Goal: Task Accomplishment & Management: Complete application form

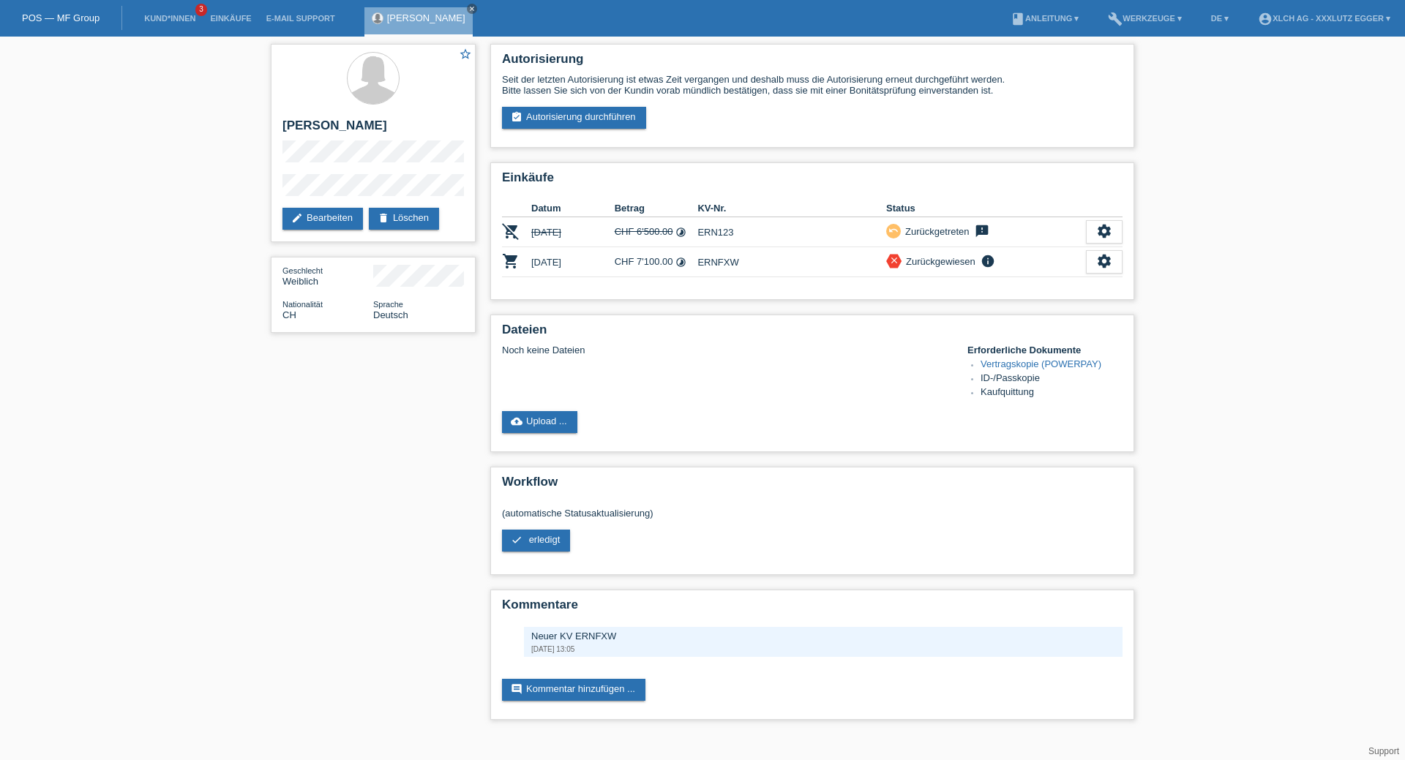
click at [162, 23] on li "Kund*innen 3" at bounding box center [170, 18] width 66 height 37
click at [171, 15] on link "Kund*innen" at bounding box center [170, 18] width 66 height 9
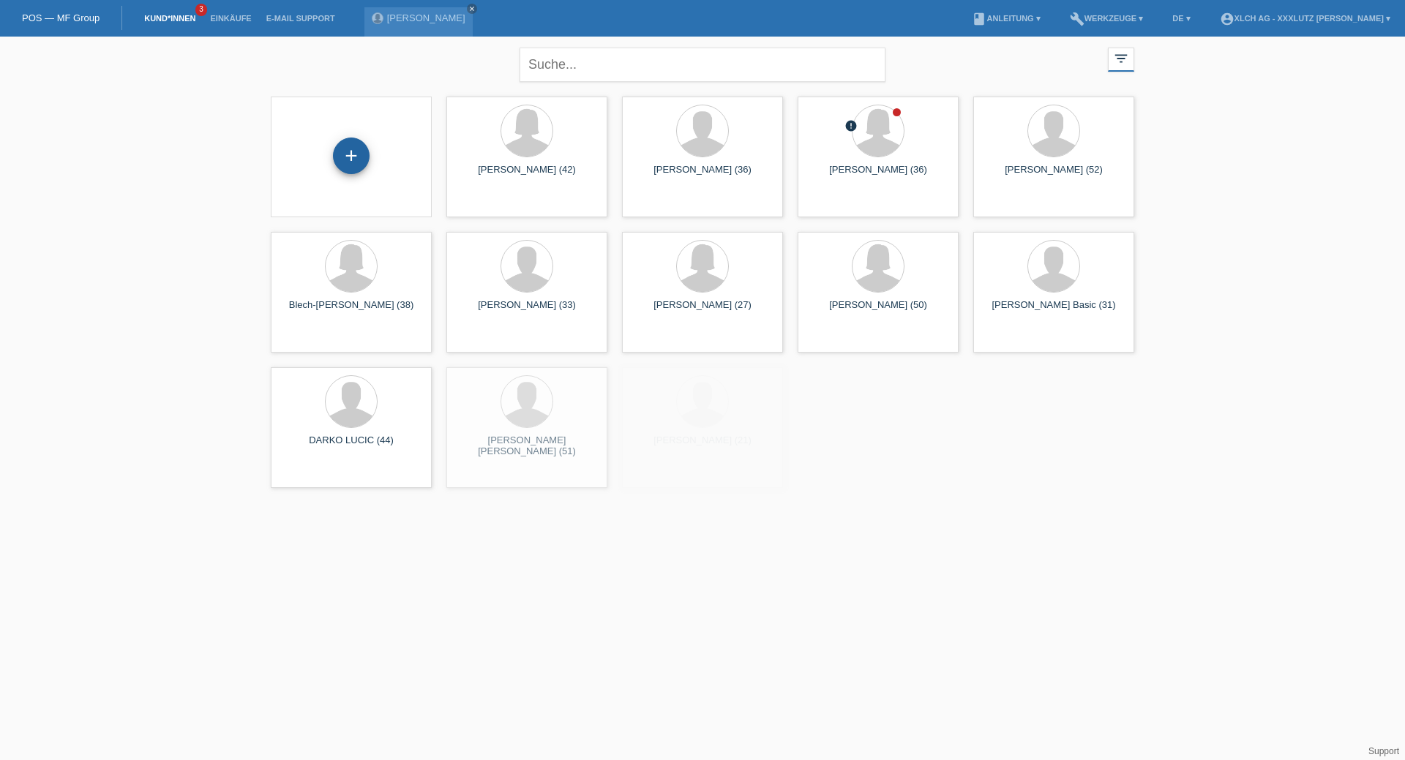
click at [361, 160] on div "+" at bounding box center [351, 156] width 37 height 37
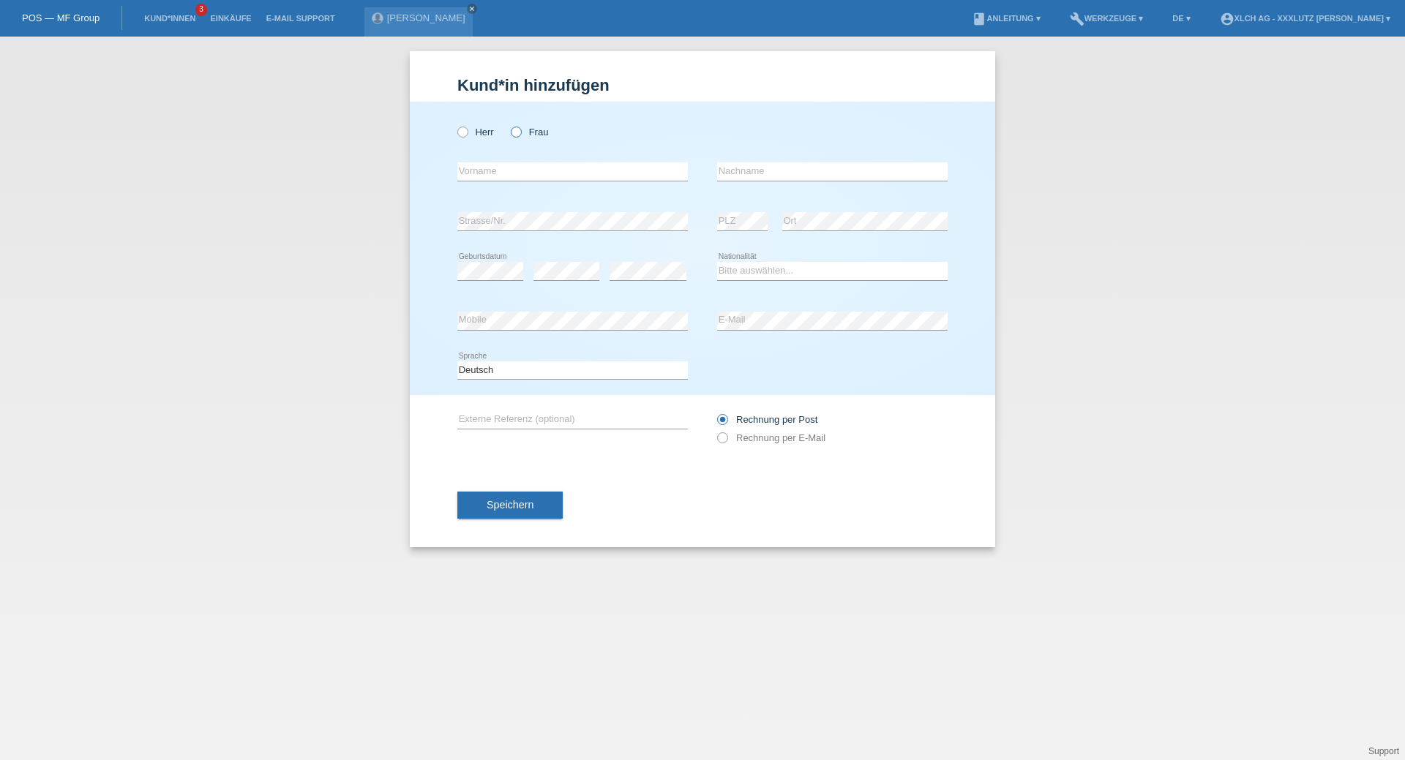
click at [509, 124] on icon at bounding box center [509, 124] width 0 height 0
click at [517, 130] on input "Frau" at bounding box center [516, 132] width 10 height 10
radio input "true"
click at [507, 166] on input "text" at bounding box center [572, 171] width 230 height 18
type input "Radica"
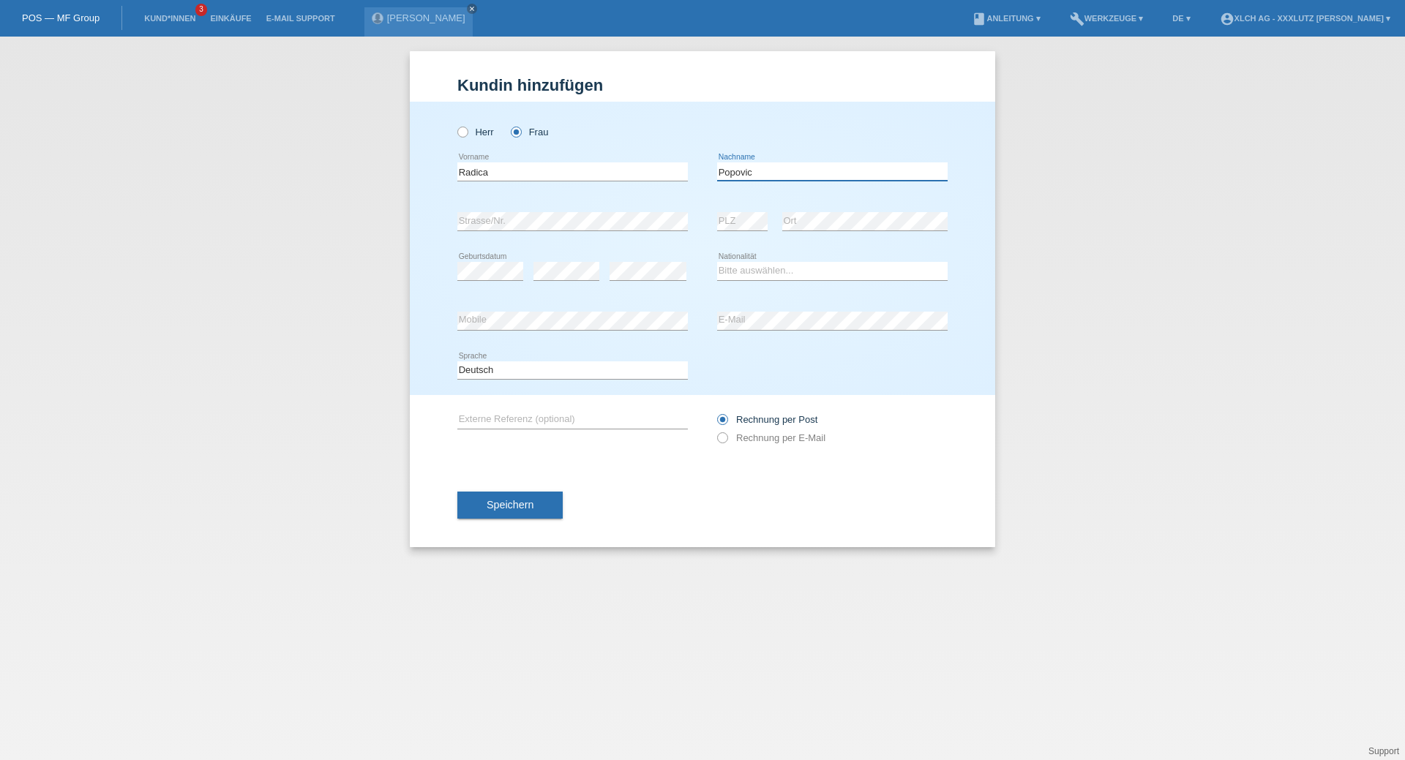
type input "Popovic"
click at [540, 231] on div "error Strasse/Nr." at bounding box center [572, 222] width 230 height 50
click at [723, 263] on select "Bitte auswählen... Schweiz Deutschland Liechtenstein Österreich ------------ Af…" at bounding box center [832, 271] width 230 height 18
select select "CH"
click at [717, 262] on select "Bitte auswählen... Schweiz Deutschland Liechtenstein Österreich ------------ Af…" at bounding box center [832, 271] width 230 height 18
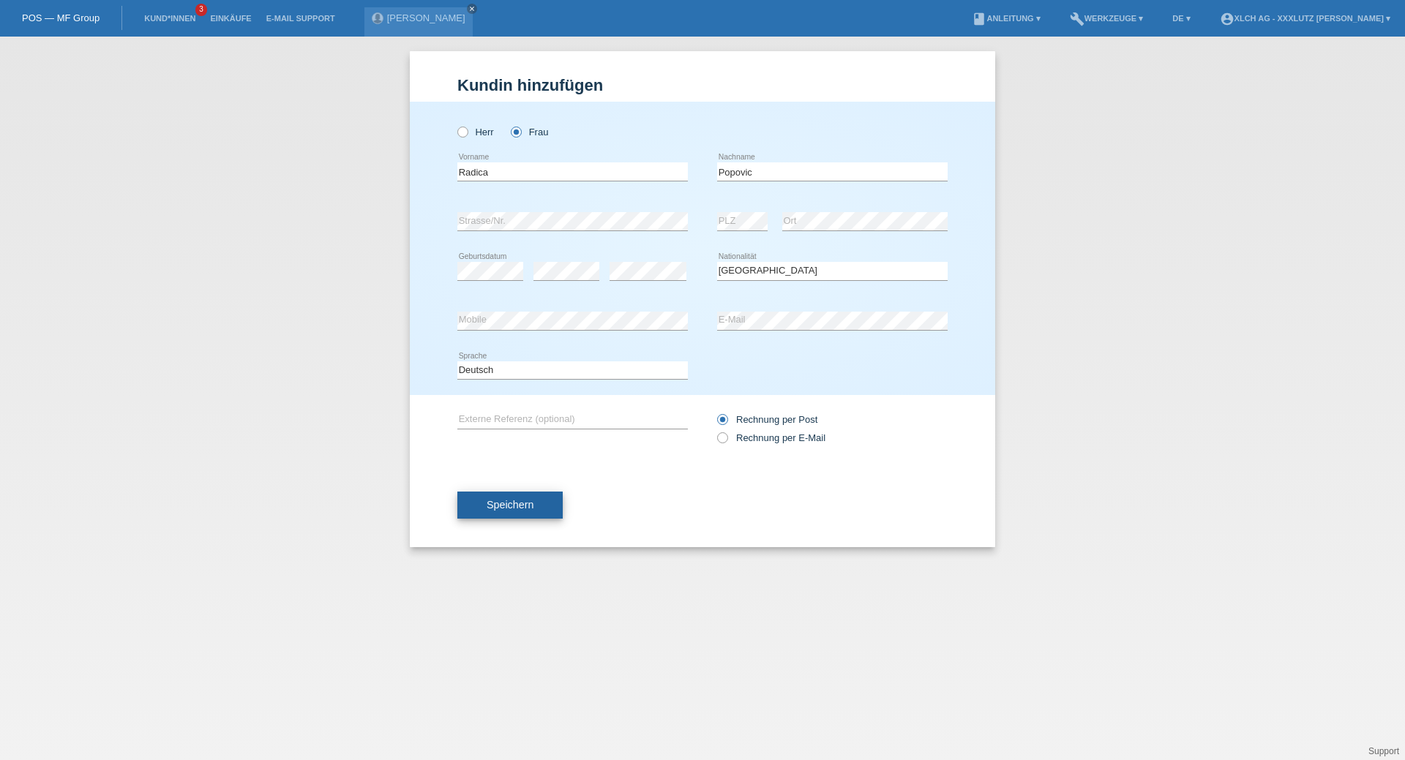
click at [514, 504] on span "Speichern" at bounding box center [510, 505] width 47 height 12
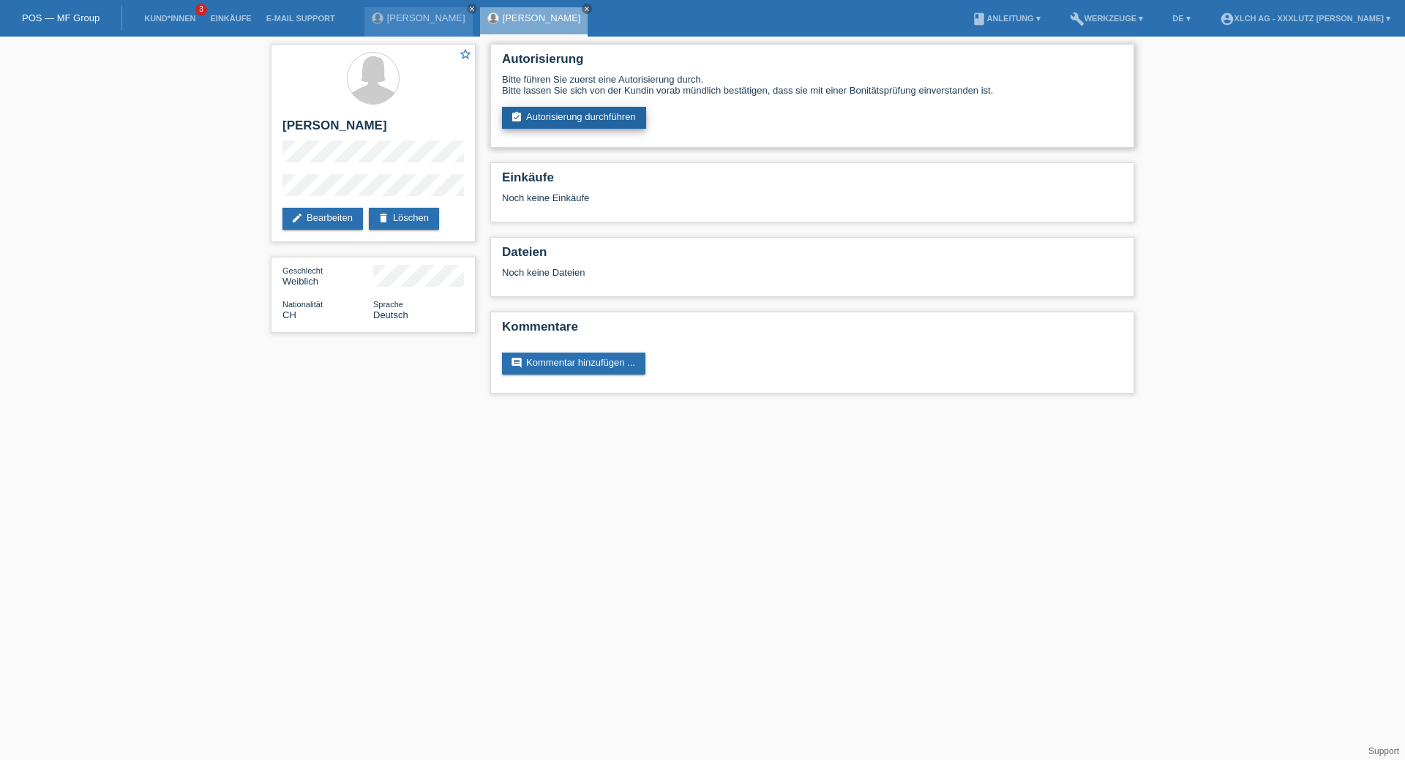
click at [618, 124] on link "assignment_turned_in Autorisierung durchführen" at bounding box center [574, 118] width 144 height 22
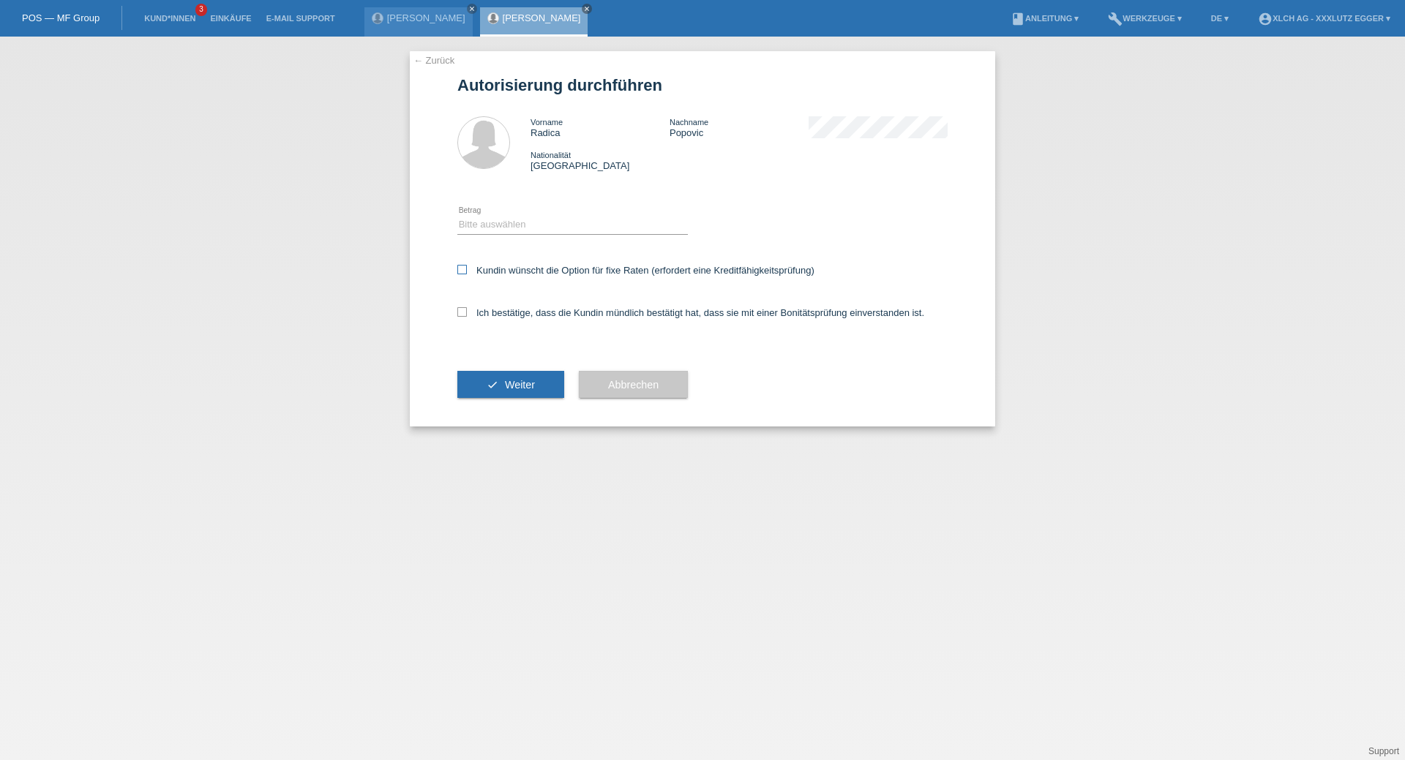
click at [460, 268] on icon at bounding box center [462, 270] width 10 height 10
click at [460, 268] on input "Kundin wünscht die Option für fixe Raten (erfordert eine Kreditfähigkeitsprüfun…" at bounding box center [462, 270] width 10 height 10
checkbox input "true"
click at [461, 313] on icon at bounding box center [462, 312] width 10 height 10
click at [461, 313] on input "Ich bestätige, dass die Kundin mündlich bestätigt hat, dass sie mit einer Bonit…" at bounding box center [462, 312] width 10 height 10
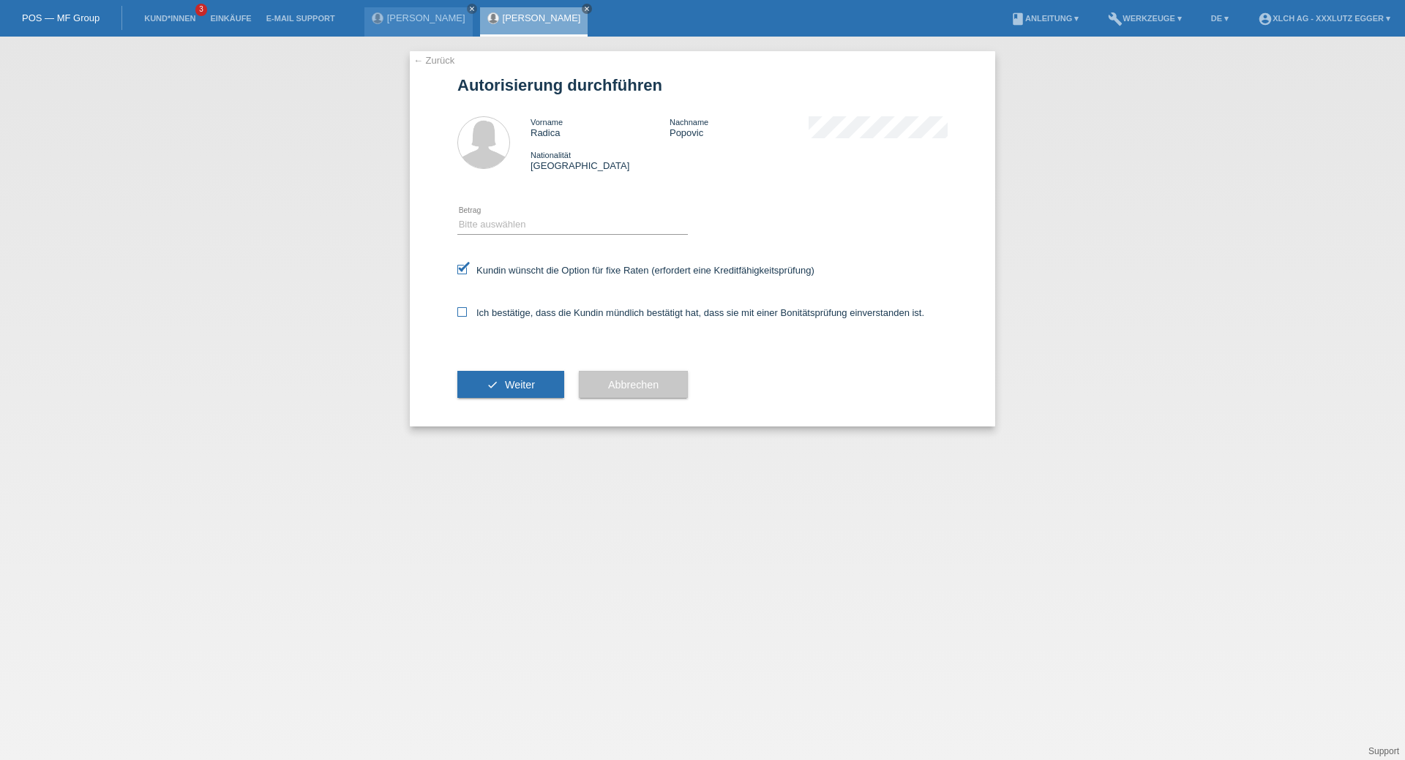
checkbox input "true"
click at [487, 388] on button "check Weiter" at bounding box center [510, 385] width 107 height 28
click at [532, 220] on select "Bitte auswählen CHF 1.00 - CHF 499.00 CHF 500.00 - CHF 1'999.00 CHF 2'000.00 - …" at bounding box center [572, 225] width 230 height 18
select select "3"
click at [457, 216] on select "Bitte auswählen CHF 1.00 - CHF 499.00 CHF 500.00 - CHF 1'999.00 CHF 2'000.00 - …" at bounding box center [572, 225] width 230 height 18
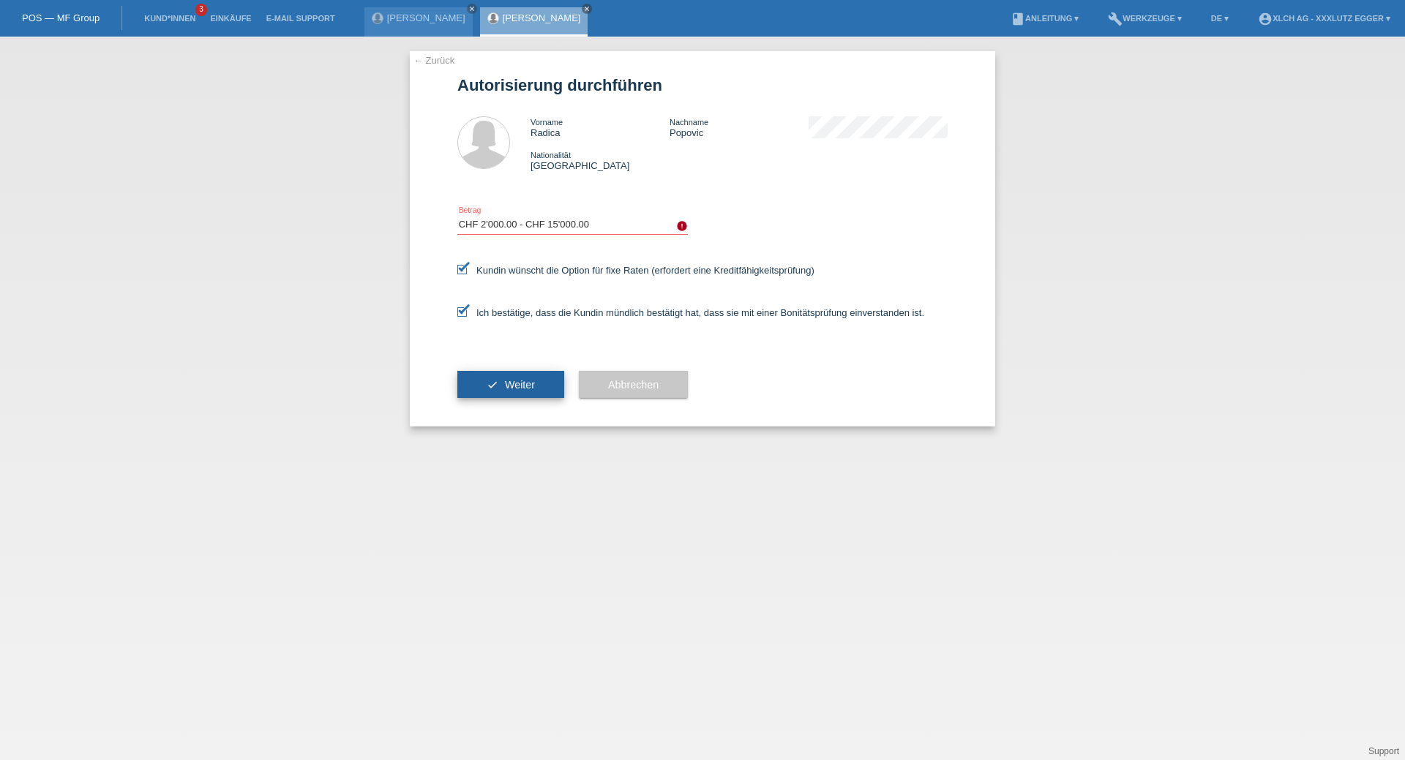
click at [514, 383] on span "Weiter" at bounding box center [520, 385] width 30 height 12
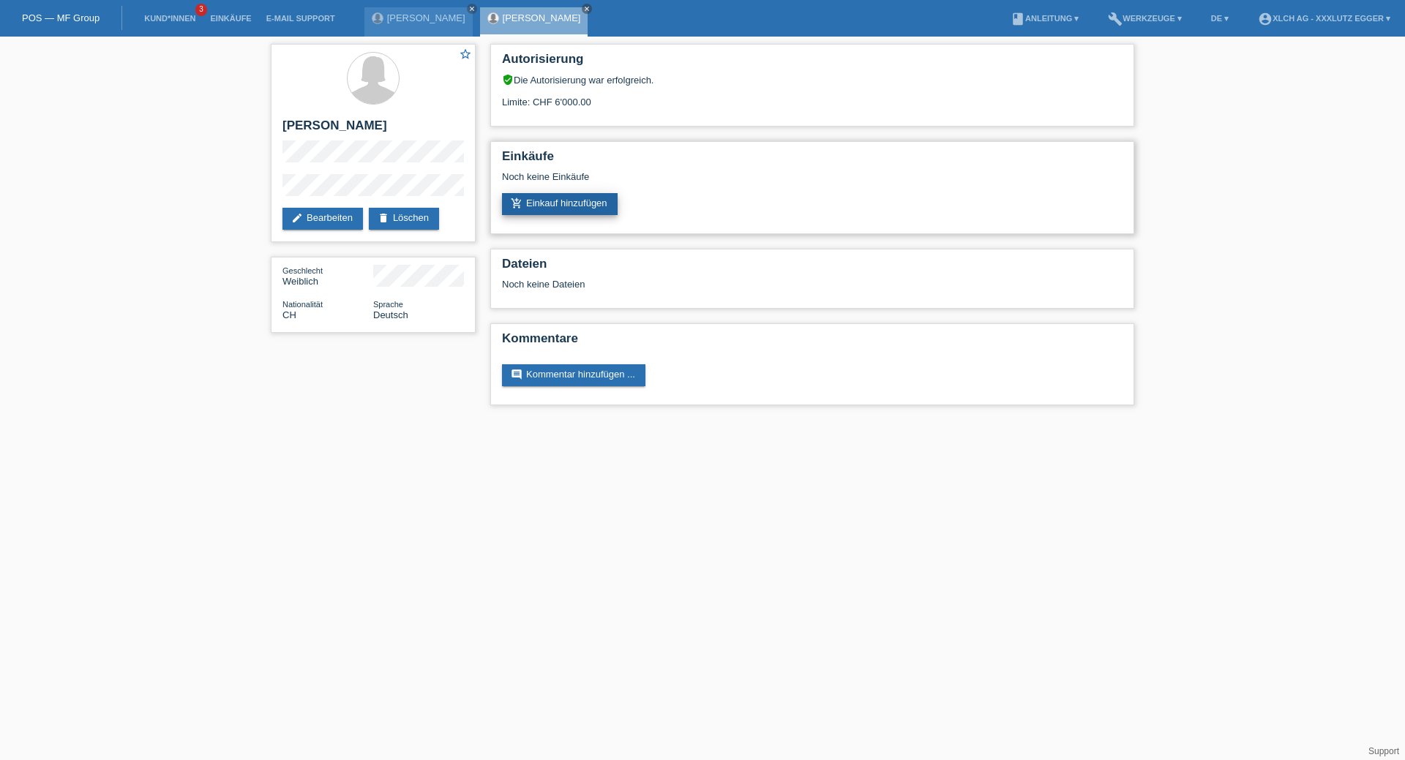
click at [575, 209] on link "add_shopping_cart Einkauf hinzufügen" at bounding box center [560, 204] width 116 height 22
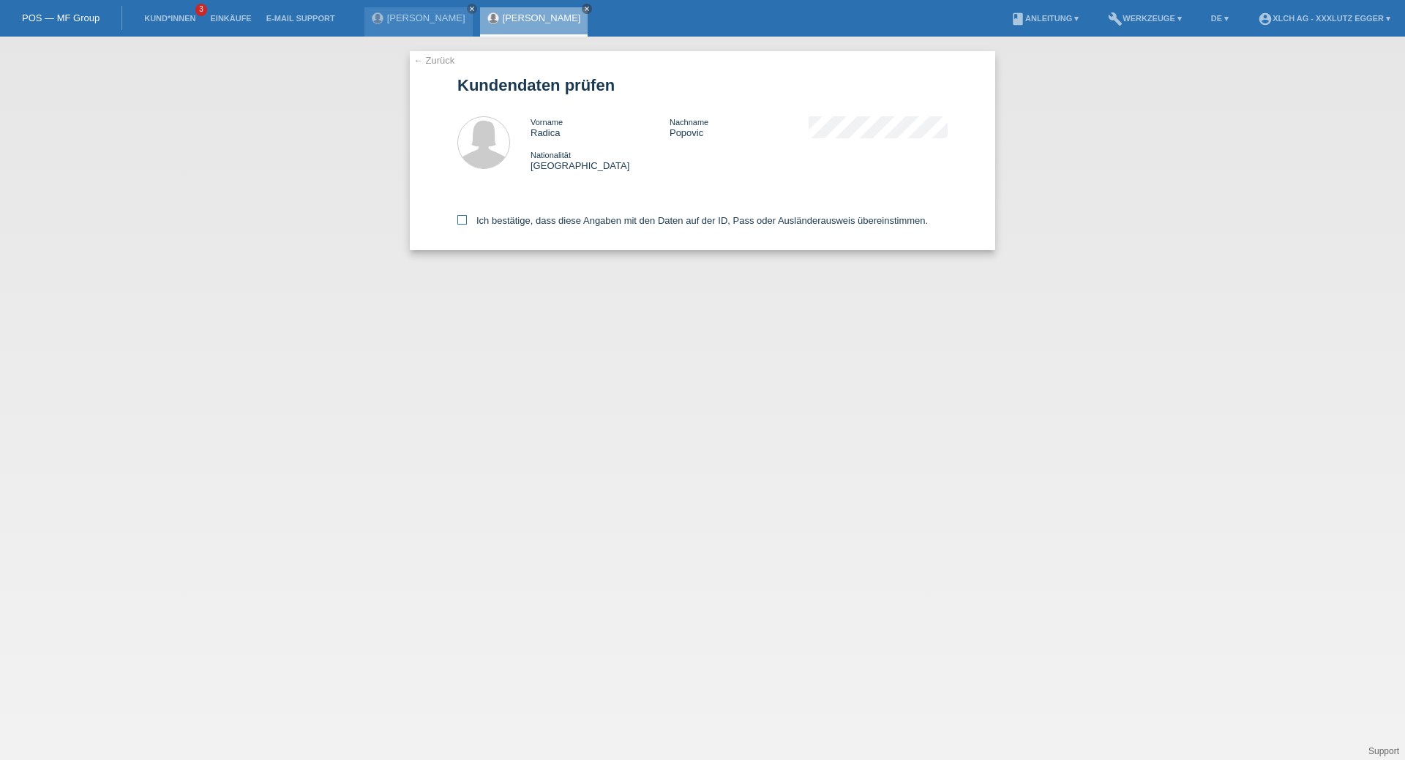
click at [468, 218] on label "Ich bestätige, dass diese Angaben mit den Daten auf der ID, Pass oder Ausländer…" at bounding box center [692, 220] width 470 height 11
click at [467, 218] on input "Ich bestätige, dass diese Angaben mit den Daten auf der ID, Pass oder Ausländer…" at bounding box center [462, 220] width 10 height 10
checkbox input "true"
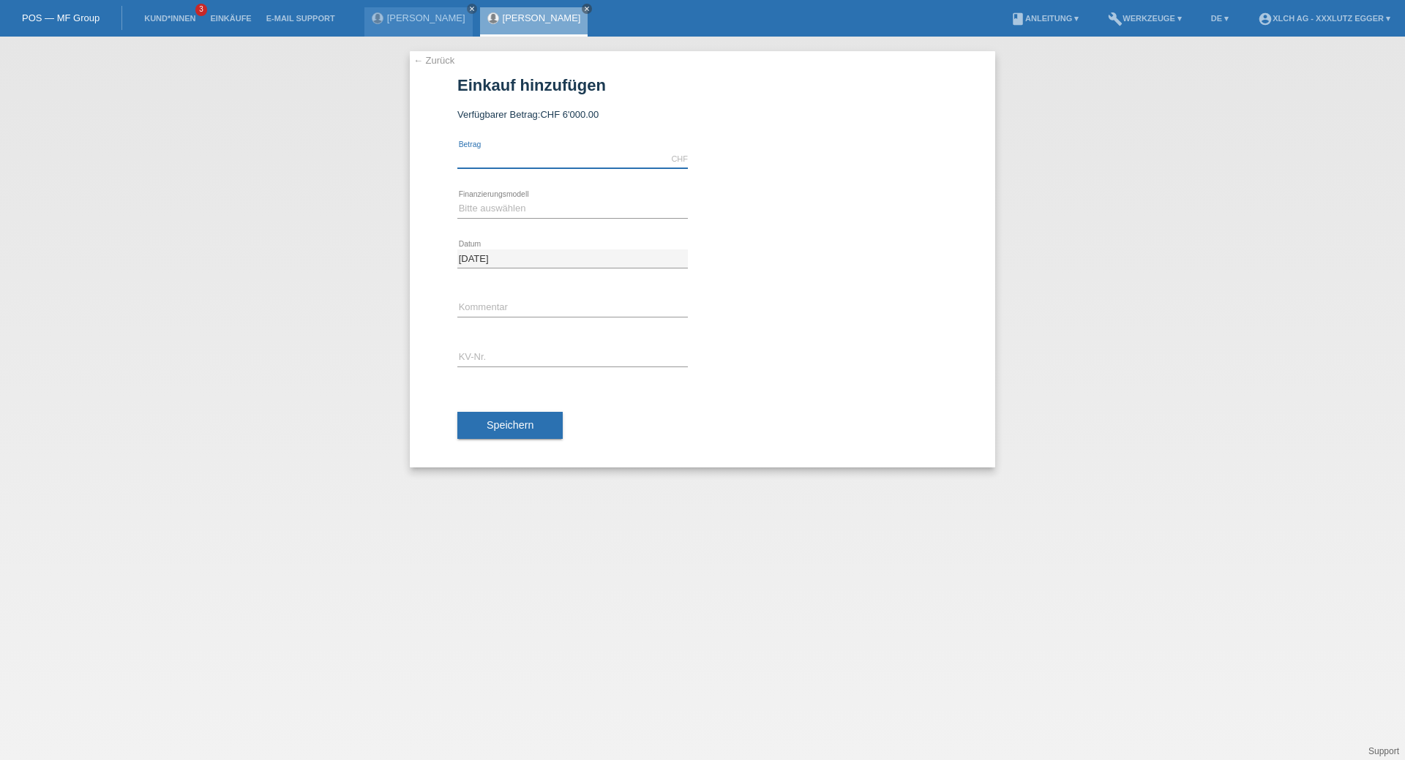
click at [514, 164] on input "text" at bounding box center [572, 159] width 230 height 18
type input "2199.00"
click at [509, 207] on select "Bitte auswählen Kauf auf Rechnung mit Teilzahlungsoption Fixe Raten - Zinsübern…" at bounding box center [572, 209] width 230 height 18
select select "109"
click at [457, 200] on select "Bitte auswählen Kauf auf Rechnung mit Teilzahlungsoption Fixe Raten - Zinsübern…" at bounding box center [572, 209] width 230 height 18
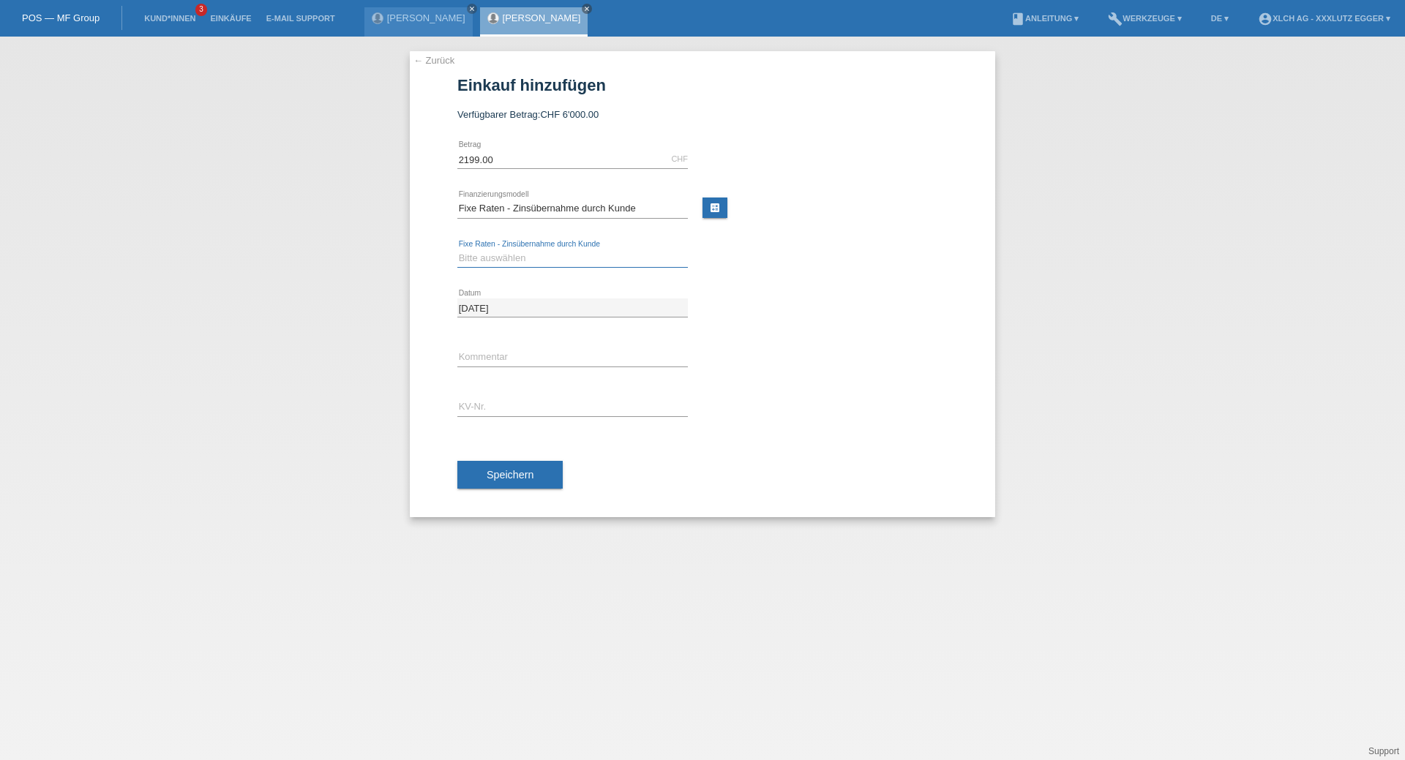
click at [503, 253] on select "Bitte auswählen 6 Raten 12 Raten 24 Raten 36 Raten" at bounding box center [572, 259] width 230 height 18
select select "314"
click at [457, 250] on select "Bitte auswählen 6 Raten 12 Raten 24 Raten 36 Raten" at bounding box center [572, 259] width 230 height 18
click at [483, 408] on input "text" at bounding box center [572, 407] width 230 height 18
paste input "ERNGHU"
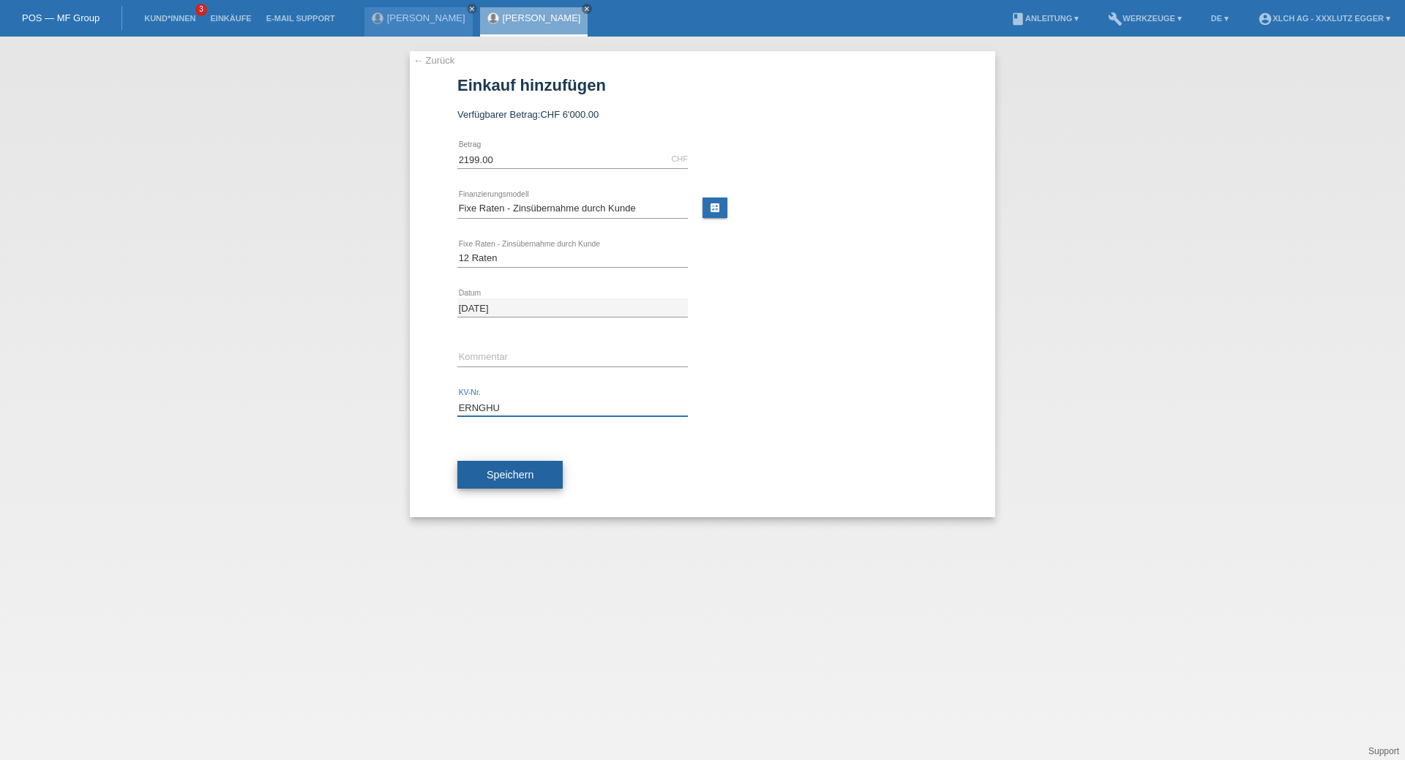
type input "ERNGHU"
click at [523, 473] on span "Speichern" at bounding box center [510, 475] width 47 height 12
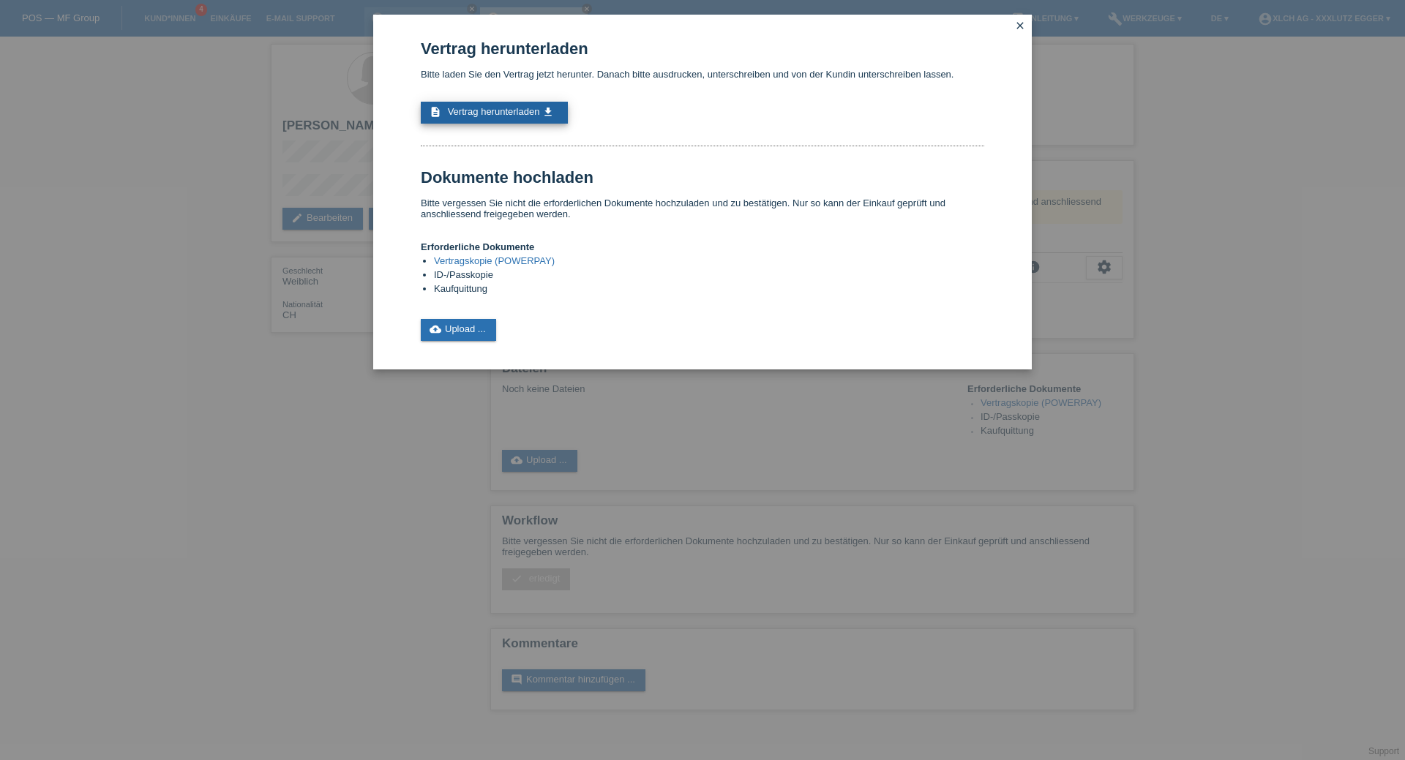
click at [515, 112] on span "Vertrag herunterladen" at bounding box center [494, 111] width 92 height 11
